Goal: Information Seeking & Learning: Learn about a topic

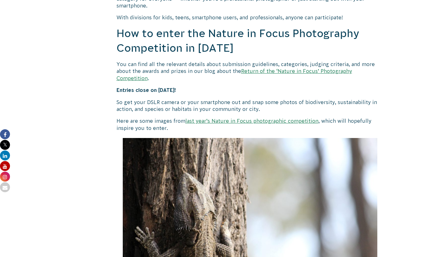
scroll to position [531, 0]
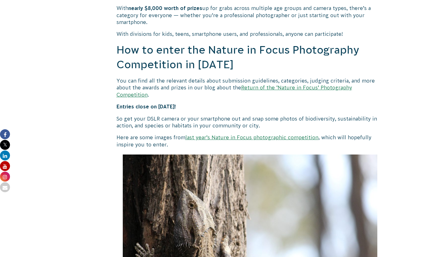
click at [288, 97] on link "Return of the ‘Nature in Focus’ Photography Competition" at bounding box center [235, 91] width 236 height 12
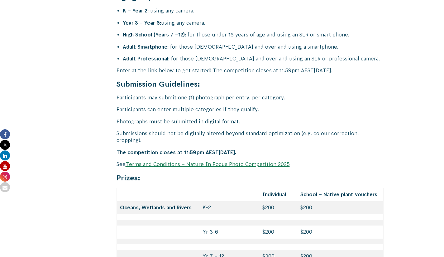
scroll to position [2528, 0]
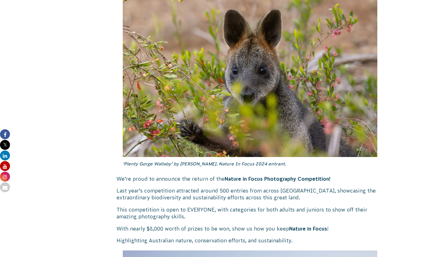
scroll to position [204, 0]
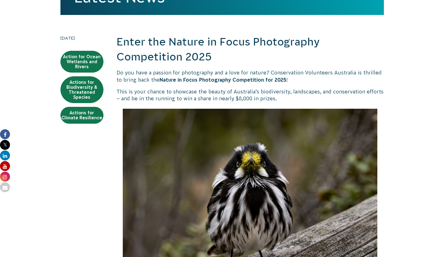
scroll to position [121, 0]
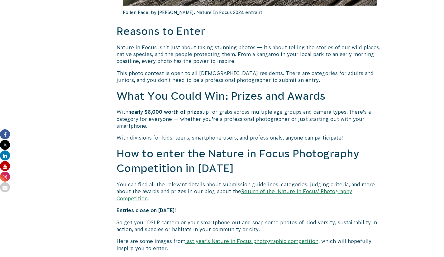
scroll to position [429, 0]
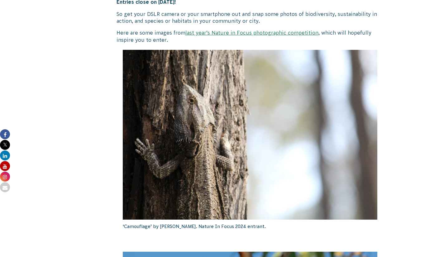
scroll to position [635, 0]
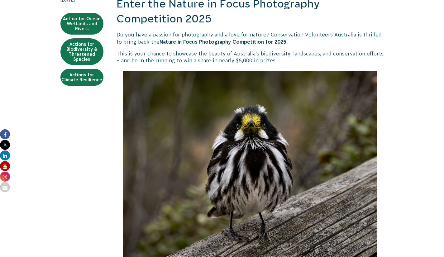
scroll to position [88, 0]
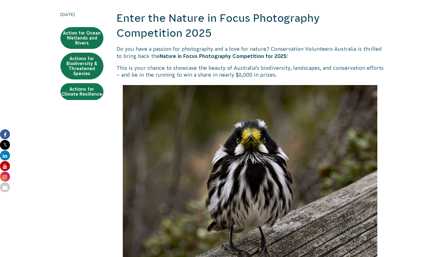
scroll to position [144, 0]
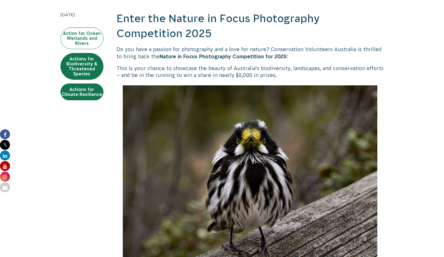
click at [84, 49] on link "Action for Ocean Wetlands and Rivers" at bounding box center [82, 38] width 43 height 22
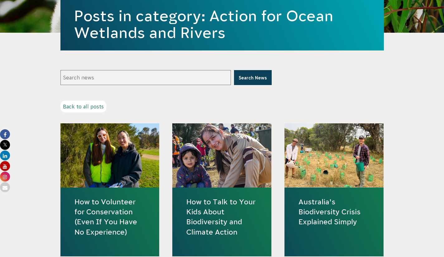
scroll to position [86, 0]
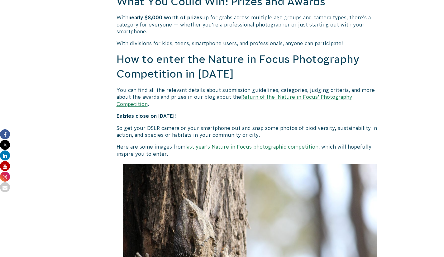
scroll to position [604, 0]
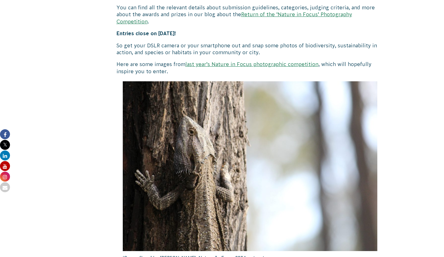
click at [240, 37] on p "Entries close on 26 September 2025!" at bounding box center [251, 33] width 268 height 7
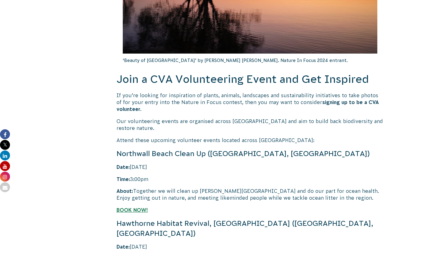
scroll to position [1196, 0]
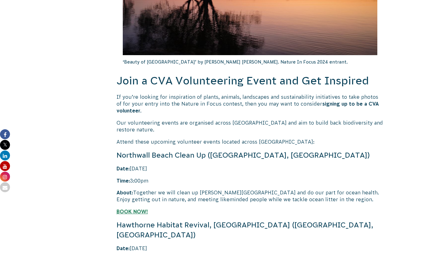
click at [250, 114] on p "If you’re looking for inspiration of plants, animals, landscapes and sustainabi…" at bounding box center [251, 104] width 268 height 21
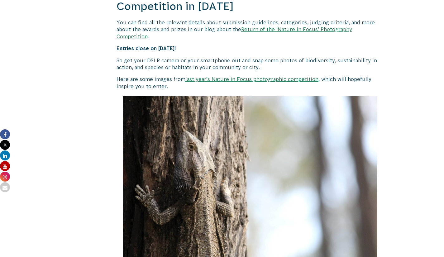
scroll to position [571, 0]
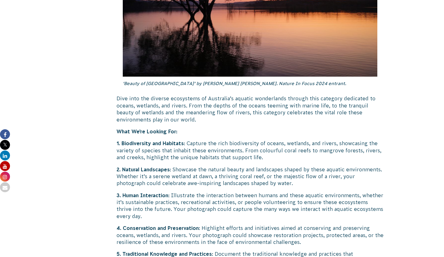
scroll to position [1110, 0]
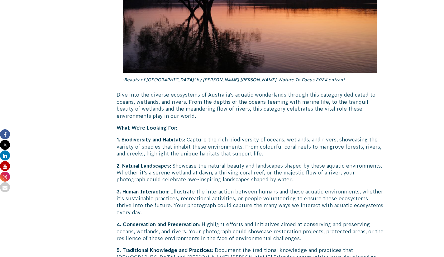
click at [253, 131] on p "What We’re Looking For:" at bounding box center [251, 127] width 268 height 7
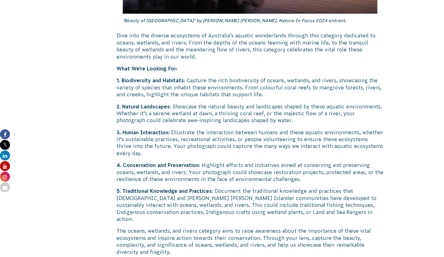
scroll to position [1170, 0]
click at [244, 124] on p "2. Natural Landscapes : Showcase the natural beauty and landscapes shaped by th…" at bounding box center [251, 113] width 268 height 21
click at [249, 157] on p "3. Human Interaction : Illustrate the interaction between humans and these aqua…" at bounding box center [251, 143] width 268 height 28
click at [247, 157] on p "3. Human Interaction : Illustrate the interaction between humans and these aqua…" at bounding box center [251, 143] width 268 height 28
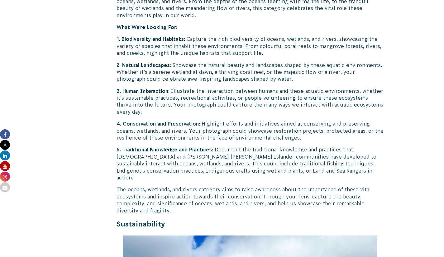
scroll to position [1259, 0]
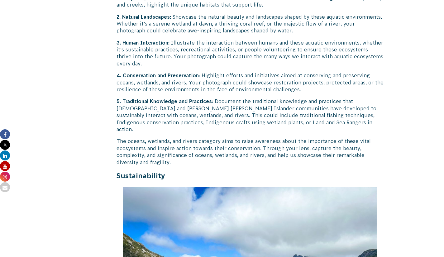
click at [253, 67] on p "3. Human Interaction : Illustrate the interaction between humans and these aqua…" at bounding box center [251, 53] width 268 height 28
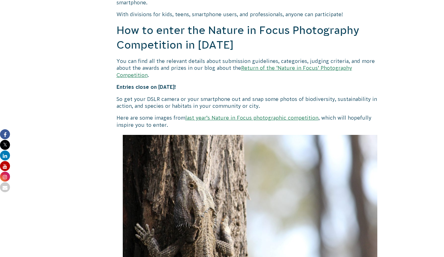
scroll to position [549, 0]
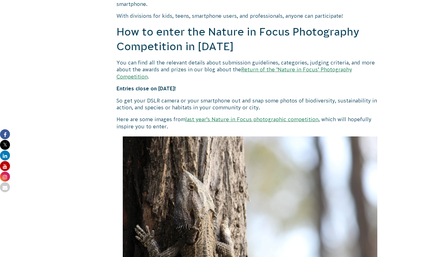
click at [310, 79] on link "Return of the ‘Nature in Focus’ Photography Competition" at bounding box center [235, 73] width 236 height 12
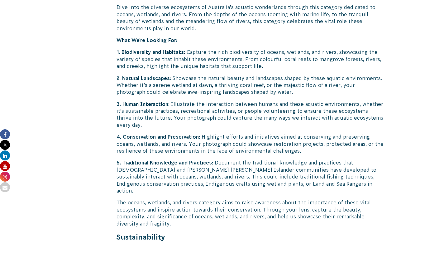
scroll to position [1199, 0]
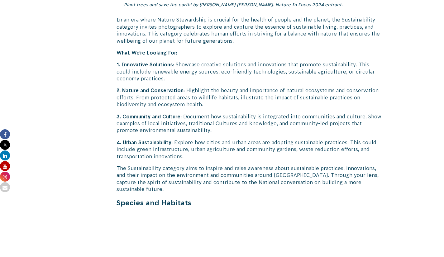
scroll to position [1632, 0]
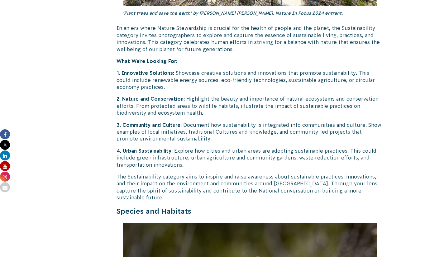
click at [243, 116] on p "2. Nature and Conservation : Highlight the beauty and importance of natural eco…" at bounding box center [251, 105] width 268 height 21
click at [247, 116] on p "2. Nature and Conservation : Highlight the beauty and importance of natural eco…" at bounding box center [251, 105] width 268 height 21
click at [245, 90] on p "1. Innovative Solutions : Showcase creative solutions and innovations that prom…" at bounding box center [251, 80] width 268 height 21
click at [247, 116] on p "2. Nature and Conservation : Highlight the beauty and importance of natural eco…" at bounding box center [251, 105] width 268 height 21
click at [248, 143] on p "3. Community and Culture : Document how sustainability is integrated into commu…" at bounding box center [251, 132] width 268 height 21
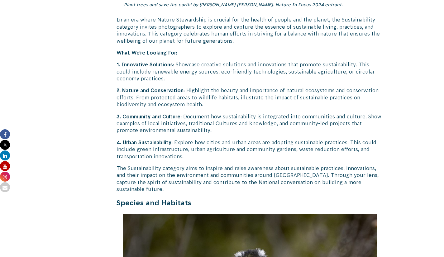
scroll to position [1641, 0]
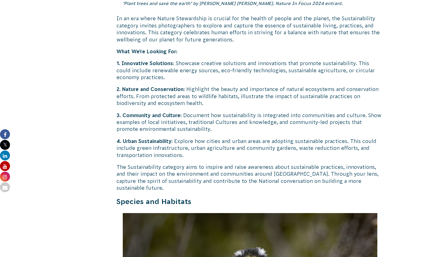
drag, startPoint x: 244, startPoint y: 149, endPoint x: 247, endPoint y: 154, distance: 6.5
click at [240, 175] on div "Return of the ‘Nature in Focus’ Photography Competition! ‘Plenty Gorge Wallaby’…" at bounding box center [251, 61] width 268 height 3094
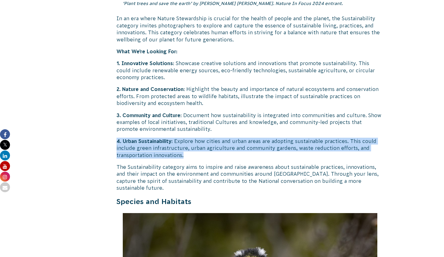
click at [250, 159] on p "4. Urban Sustainability : Explore how cities and urban areas are adopting susta…" at bounding box center [251, 148] width 268 height 21
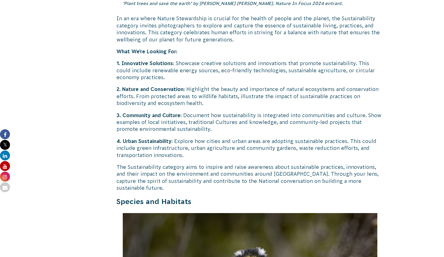
click at [434, 103] on body "About Us Our Priorities Reconciliation Impact Our Board Our People Careers CVA …" at bounding box center [222, 167] width 444 height 3617
click at [229, 157] on div "Return of the ‘Nature in Focus’ Photography Competition! ‘Plenty Gorge Wallaby’…" at bounding box center [251, 61] width 268 height 3094
click at [236, 133] on p "3. Community and Culture : Document how sustainability is integrated into commu…" at bounding box center [251, 122] width 268 height 21
click at [243, 182] on div "Return of the ‘Nature in Focus’ Photography Competition! ‘Plenty Gorge Wallaby’…" at bounding box center [251, 61] width 268 height 3094
click at [230, 133] on p "3. Community and Culture : Document how sustainability is integrated into commu…" at bounding box center [251, 122] width 268 height 21
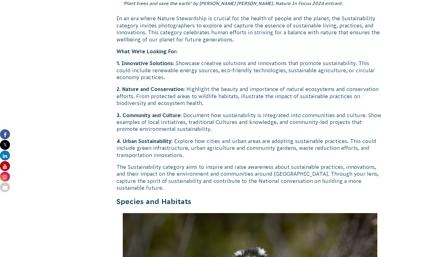
click at [230, 107] on p "2. Nature and Conservation : Highlight the beauty and importance of natural eco…" at bounding box center [251, 96] width 268 height 21
click at [242, 133] on p "3. Community and Culture : Document how sustainability is integrated into commu…" at bounding box center [251, 122] width 268 height 21
click at [243, 107] on p "2. Nature and Conservation : Highlight the beauty and importance of natural eco…" at bounding box center [251, 96] width 268 height 21
click at [246, 156] on div "Return of the ‘Nature in Focus’ Photography Competition! ‘Plenty Gorge Wallaby’…" at bounding box center [251, 61] width 268 height 3094
click at [238, 129] on div "Return of the ‘Nature in Focus’ Photography Competition! ‘Plenty Gorge Wallaby’…" at bounding box center [251, 61] width 268 height 3094
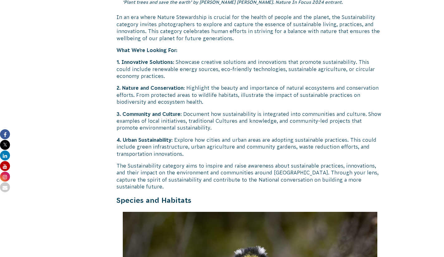
scroll to position [1647, 0]
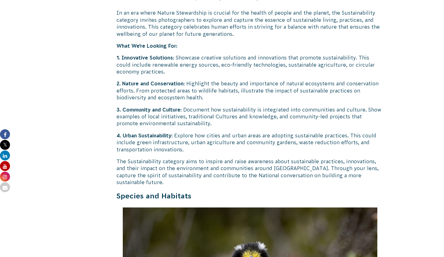
click at [245, 127] on p "3. Community and Culture : Document how sustainability is integrated into commu…" at bounding box center [251, 116] width 268 height 21
click at [245, 153] on p "4. Urban Sustainability : Explore how cities and urban areas are adopting susta…" at bounding box center [251, 142] width 268 height 21
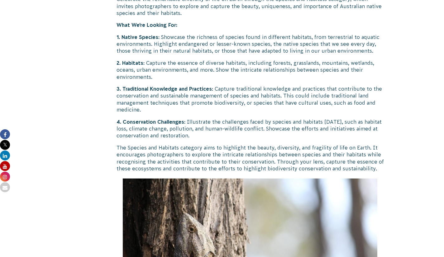
scroll to position [2085, 0]
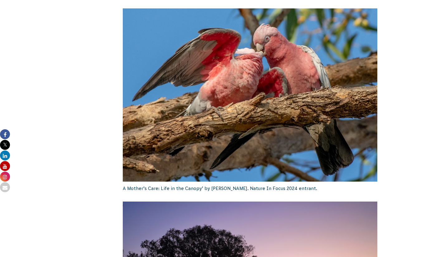
scroll to position [851, 0]
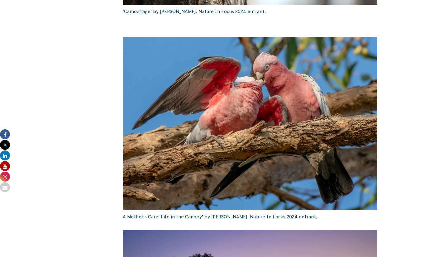
click at [106, 7] on div "29 July 2025 Action for Ocean Wetlands and Rivers Actions for Biodiversity & Th…" at bounding box center [222, 223] width 337 height 1838
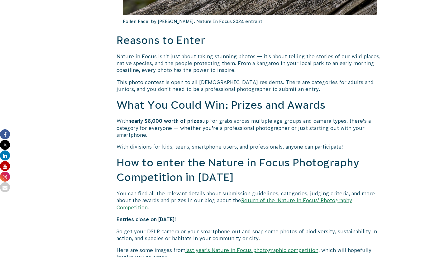
scroll to position [491, 0]
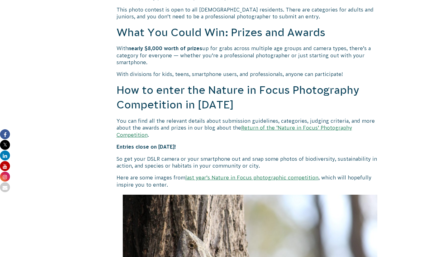
click at [263, 138] on link "Return of the ‘Nature in Focus’ Photography Competition" at bounding box center [235, 131] width 236 height 12
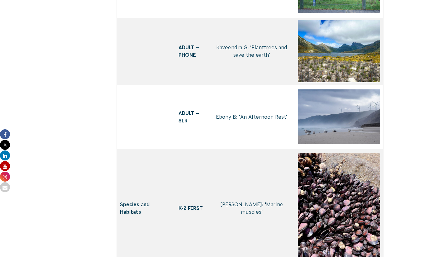
scroll to position [2882, 0]
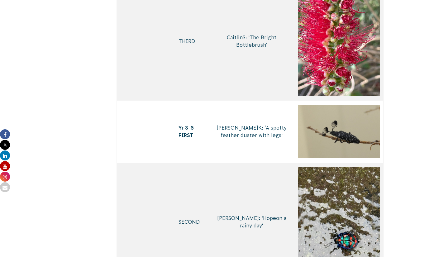
scroll to position [3120, 0]
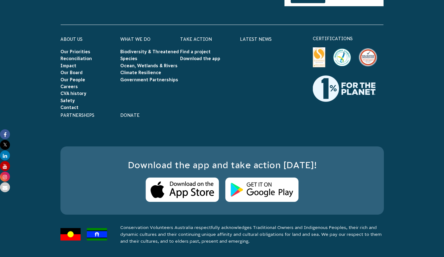
scroll to position [4422, 0]
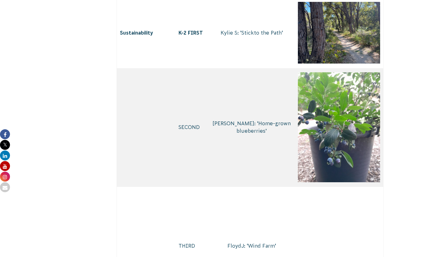
scroll to position [1922, 0]
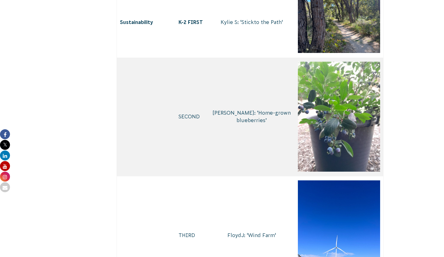
drag, startPoint x: 403, startPoint y: 29, endPoint x: 385, endPoint y: 157, distance: 128.8
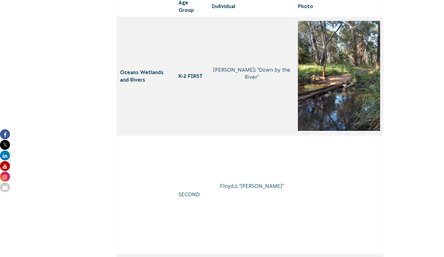
scroll to position [864, 0]
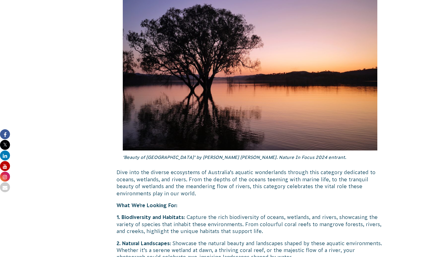
scroll to position [896, 0]
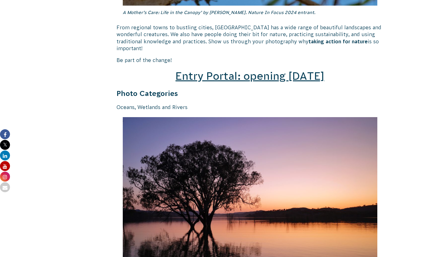
click at [250, 82] on span "Entry Portal: opening [DATE]" at bounding box center [250, 76] width 149 height 12
